Goal: Task Accomplishment & Management: Manage account settings

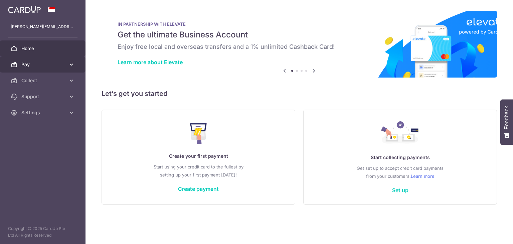
click at [72, 64] on icon at bounding box center [71, 64] width 7 height 7
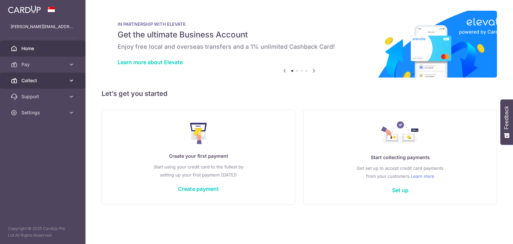
click at [74, 83] on icon at bounding box center [71, 80] width 7 height 7
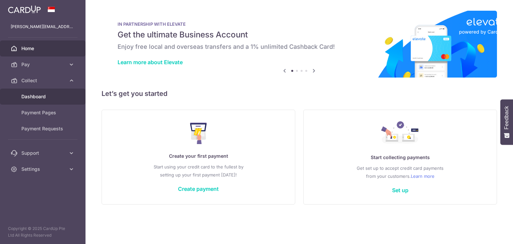
click at [44, 93] on span "Dashboard" at bounding box center [43, 96] width 44 height 7
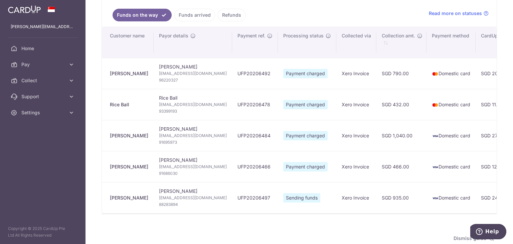
scroll to position [100, 0]
click at [189, 12] on link "Funds arrived" at bounding box center [194, 14] width 41 height 13
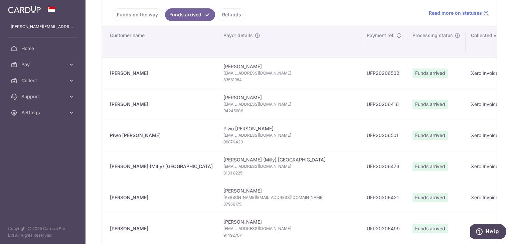
type input "[DATE]"
